Goal: Task Accomplishment & Management: Use online tool/utility

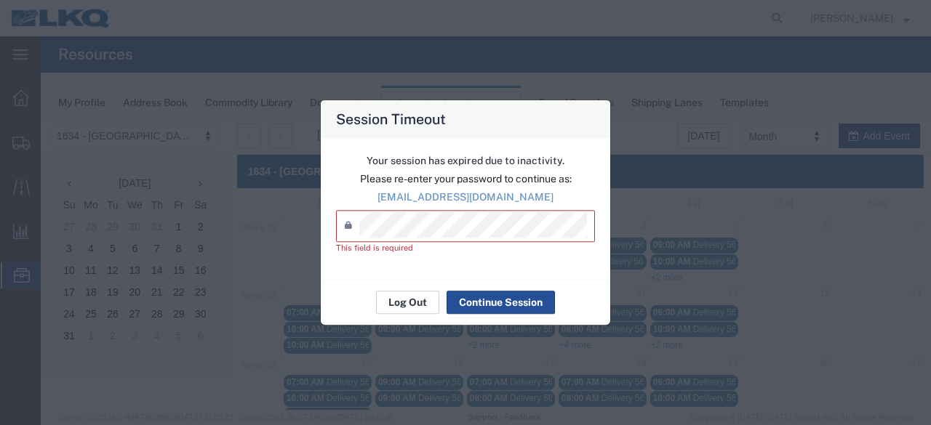
click at [418, 299] on button "Log Out" at bounding box center [407, 302] width 63 height 23
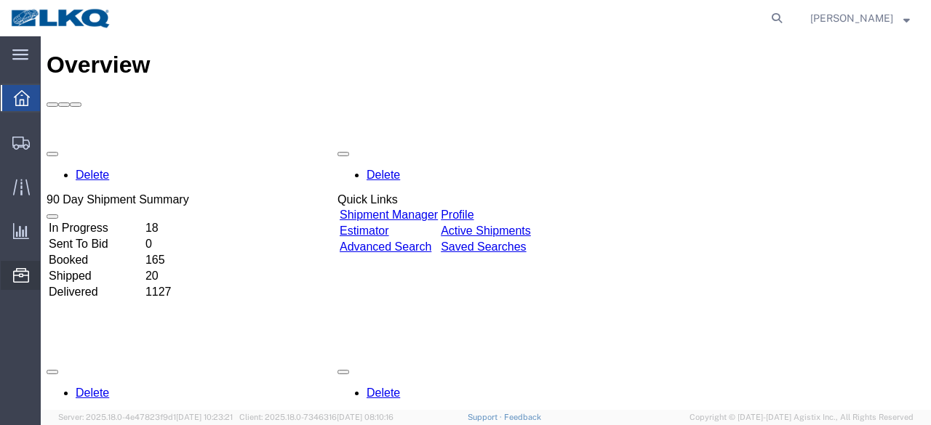
click at [0, 0] on span "Location Appointment" at bounding box center [0, 0] width 0 height 0
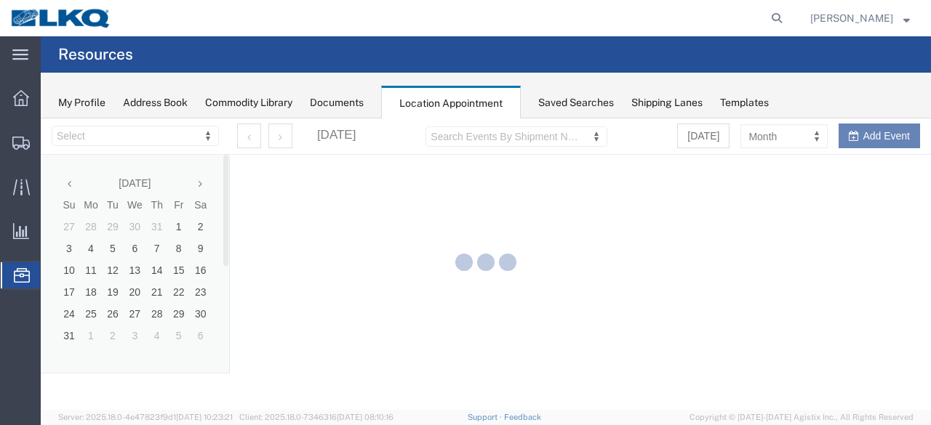
select select "28712"
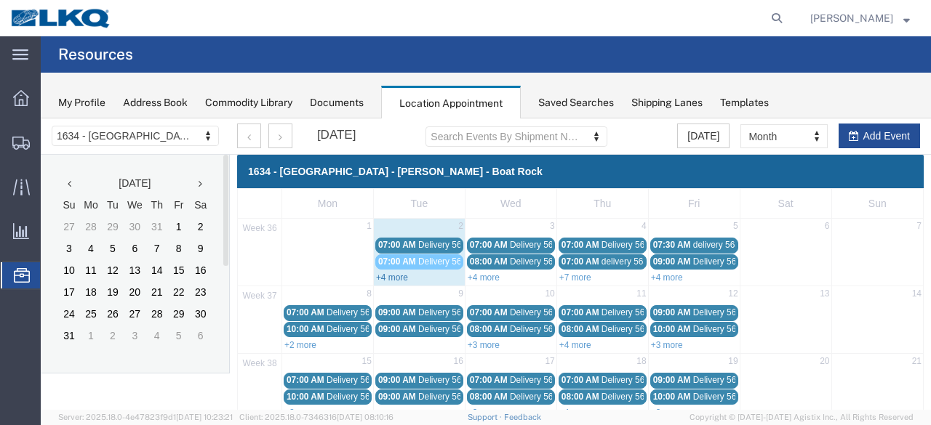
click at [393, 278] on link "+4 more" at bounding box center [392, 278] width 32 height 10
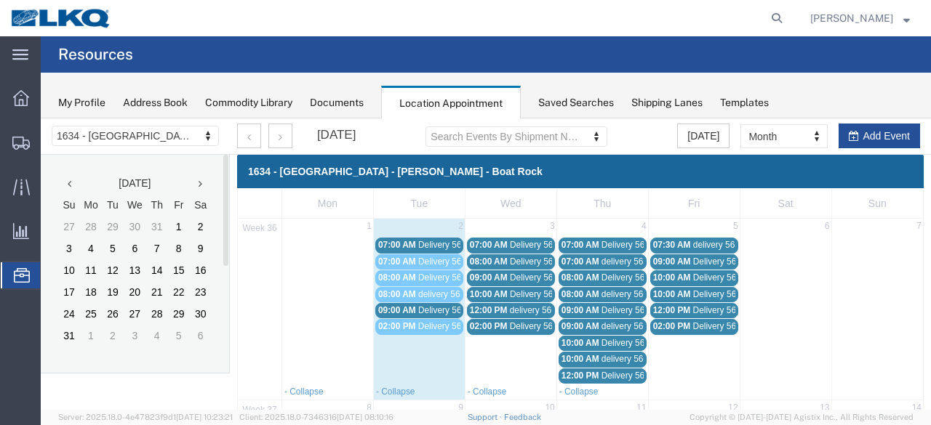
click at [418, 243] on span "Delivery 56288243" at bounding box center [454, 245] width 72 height 10
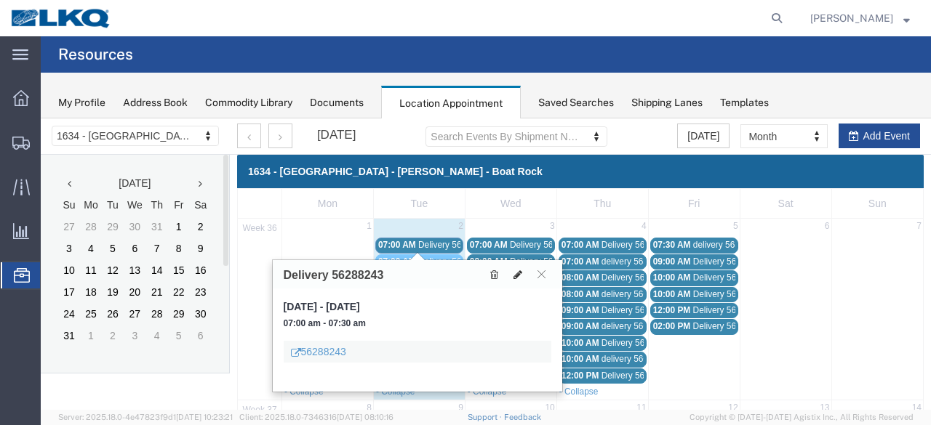
click at [515, 274] on icon at bounding box center [517, 275] width 9 height 10
select select "1"
select select
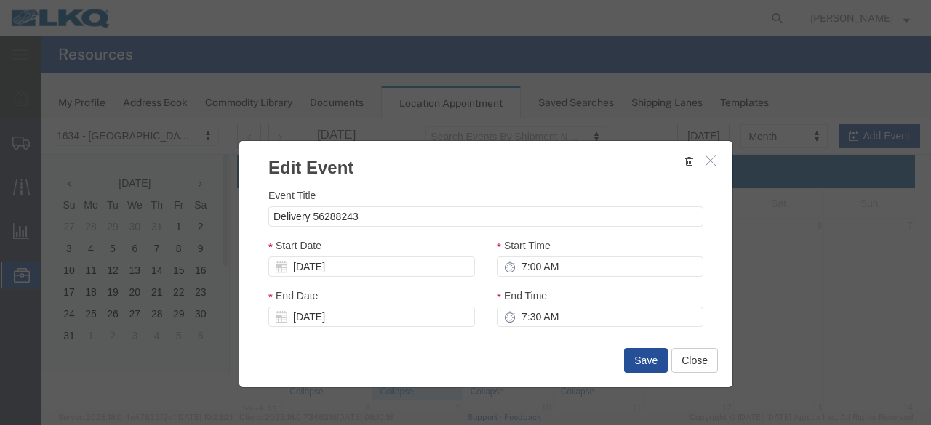
select select
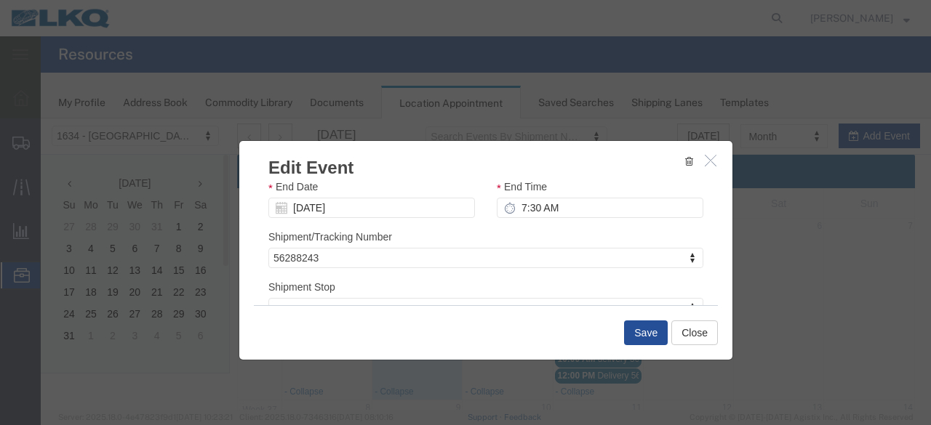
scroll to position [219, 0]
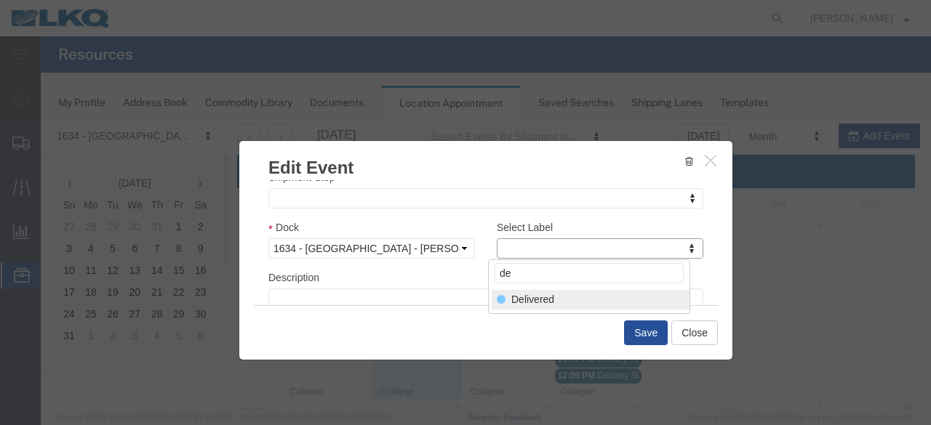
type input "de"
select select "40"
click at [647, 335] on button "Save" at bounding box center [646, 333] width 44 height 25
